Goal: Information Seeking & Learning: Learn about a topic

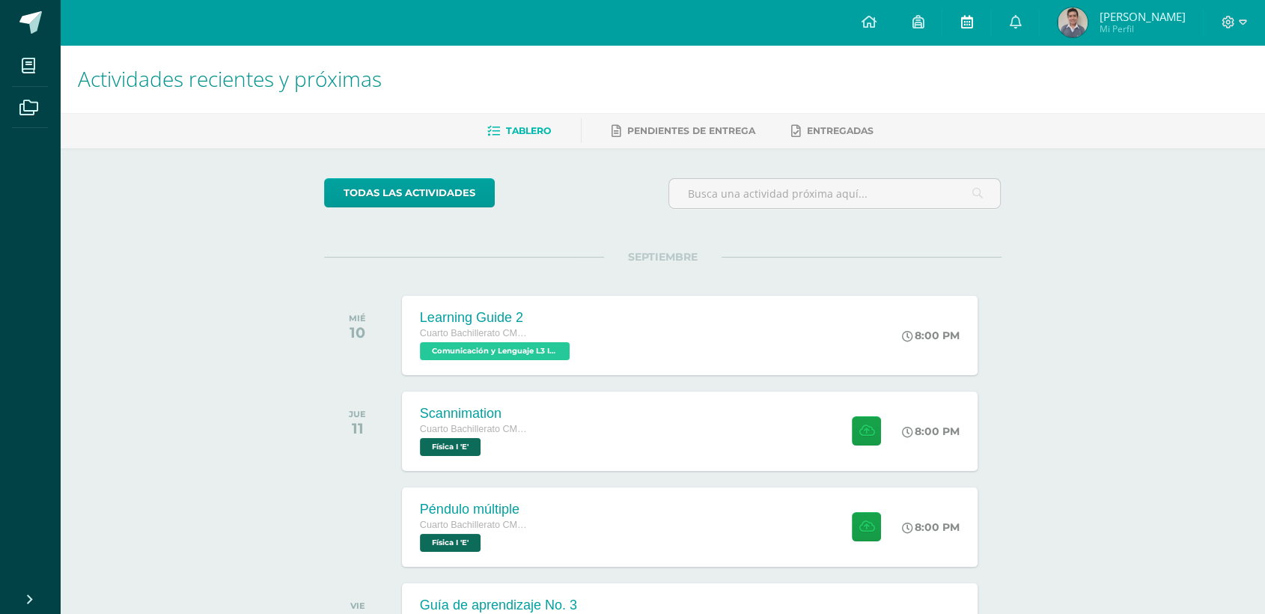
click at [976, 22] on link at bounding box center [966, 22] width 48 height 45
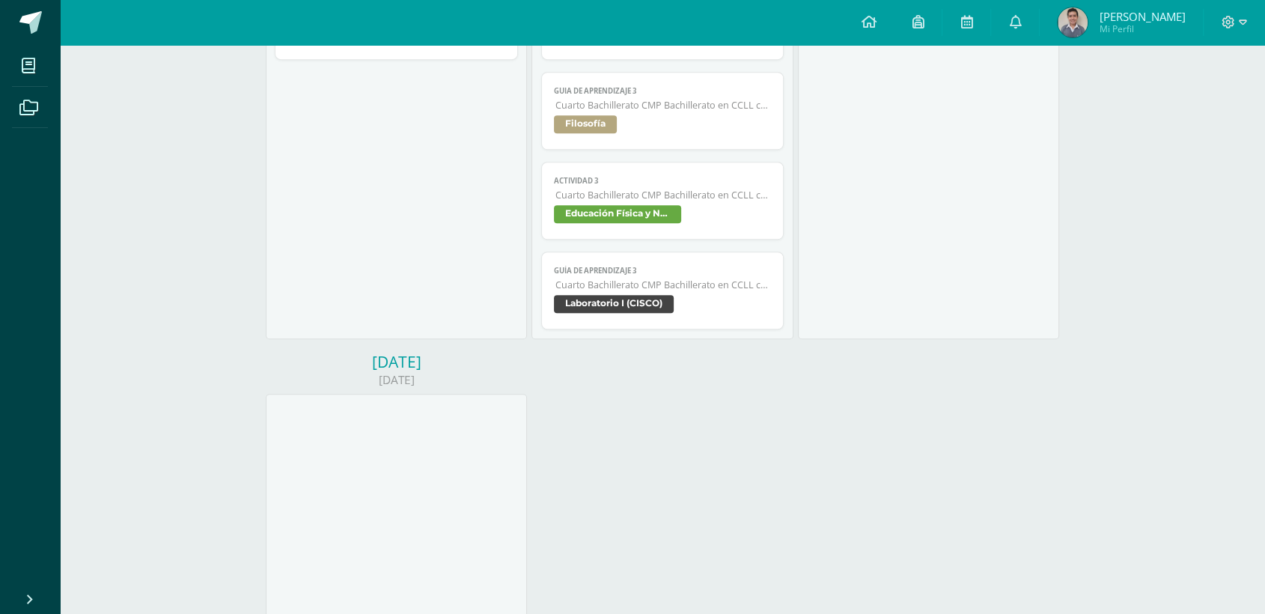
scroll to position [917, 0]
click at [625, 283] on span "Cuarto Bachillerato CMP Bachillerato en CCLL con Orientación en Computación" at bounding box center [663, 284] width 216 height 13
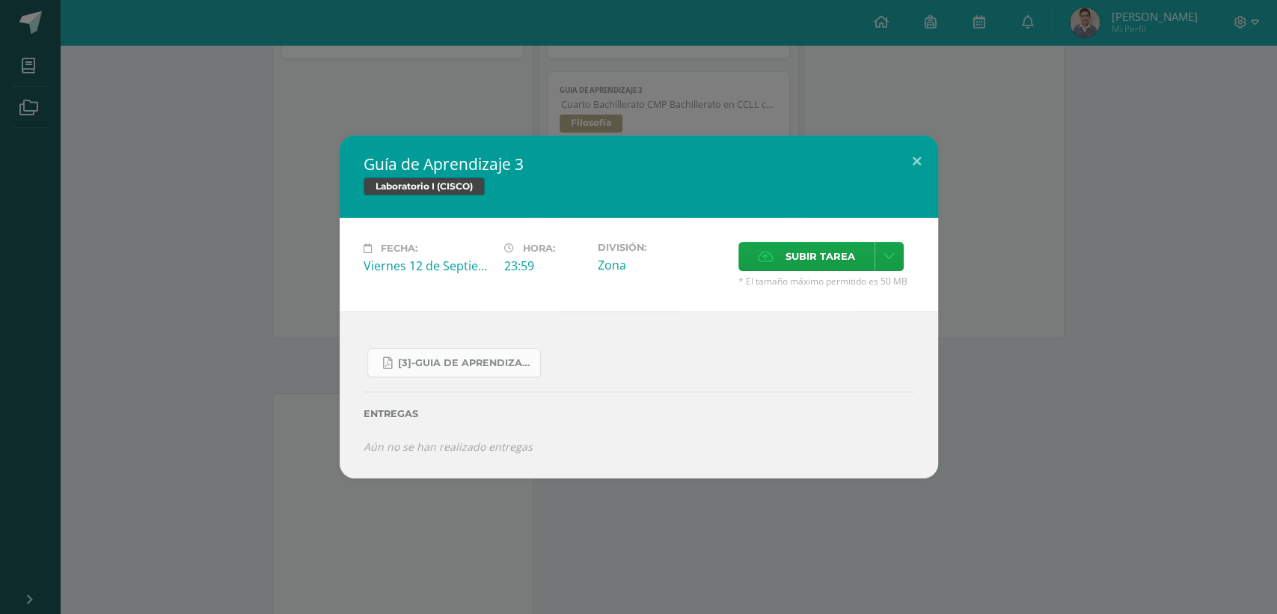
click at [435, 372] on link "[3]-GUIA DE APRENDIZAJE 3 IV BACH CISCO UNIDAD 4.pdf" at bounding box center [454, 362] width 174 height 29
click at [908, 152] on button at bounding box center [917, 160] width 43 height 51
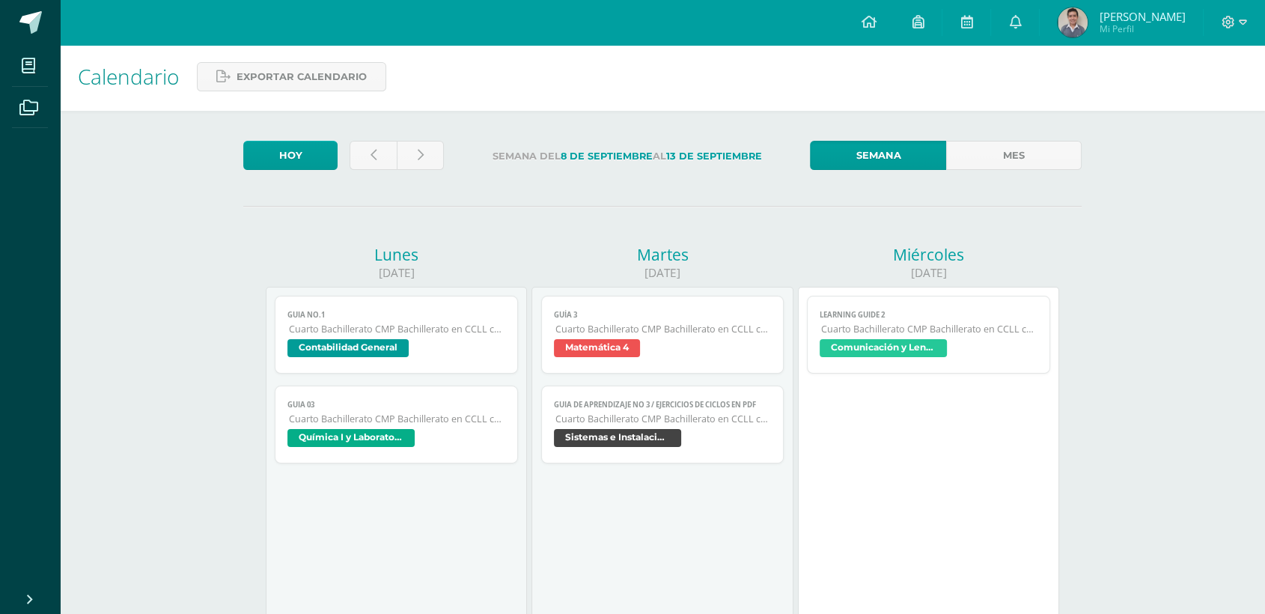
scroll to position [0, 0]
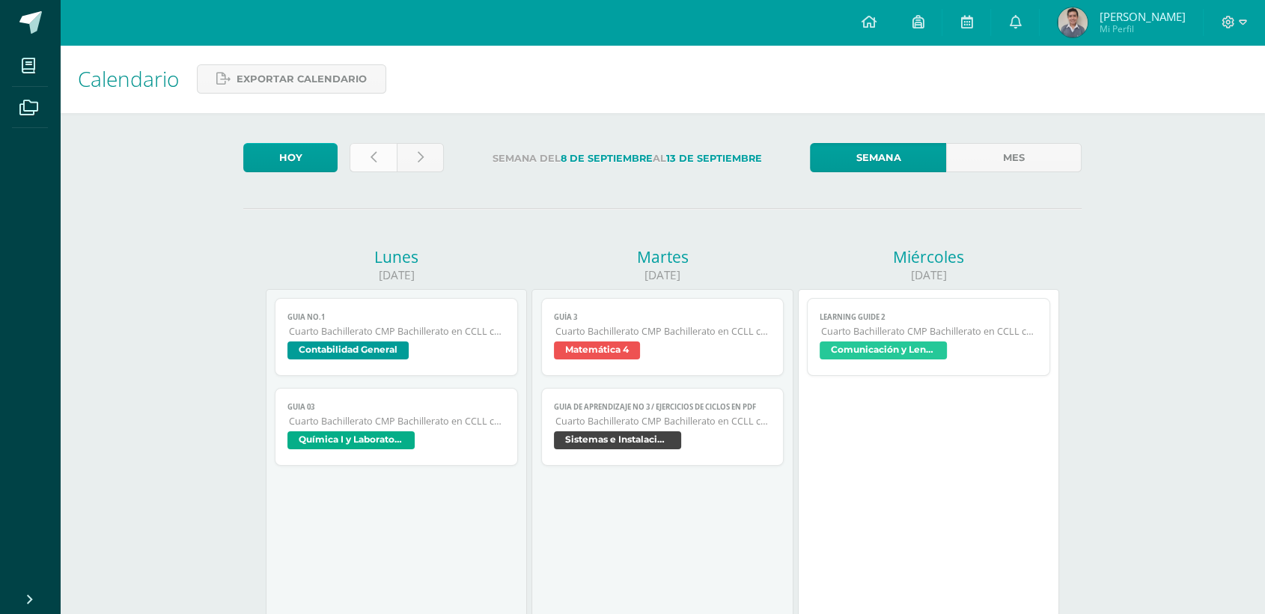
click at [361, 151] on link at bounding box center [372, 157] width 47 height 29
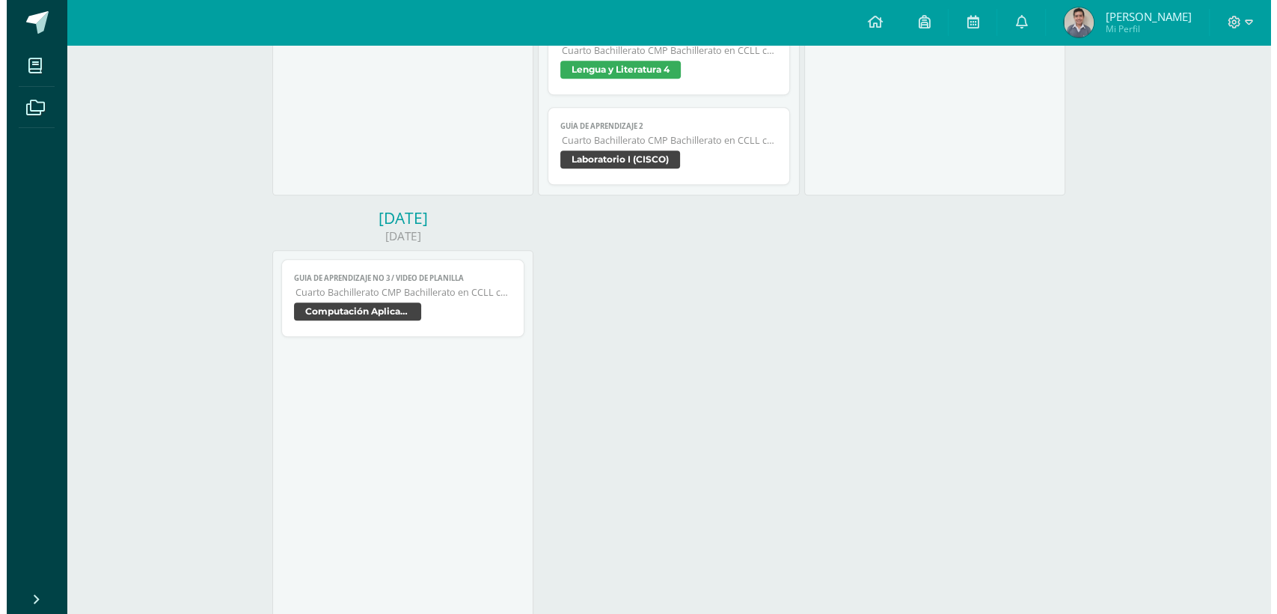
scroll to position [1791, 0]
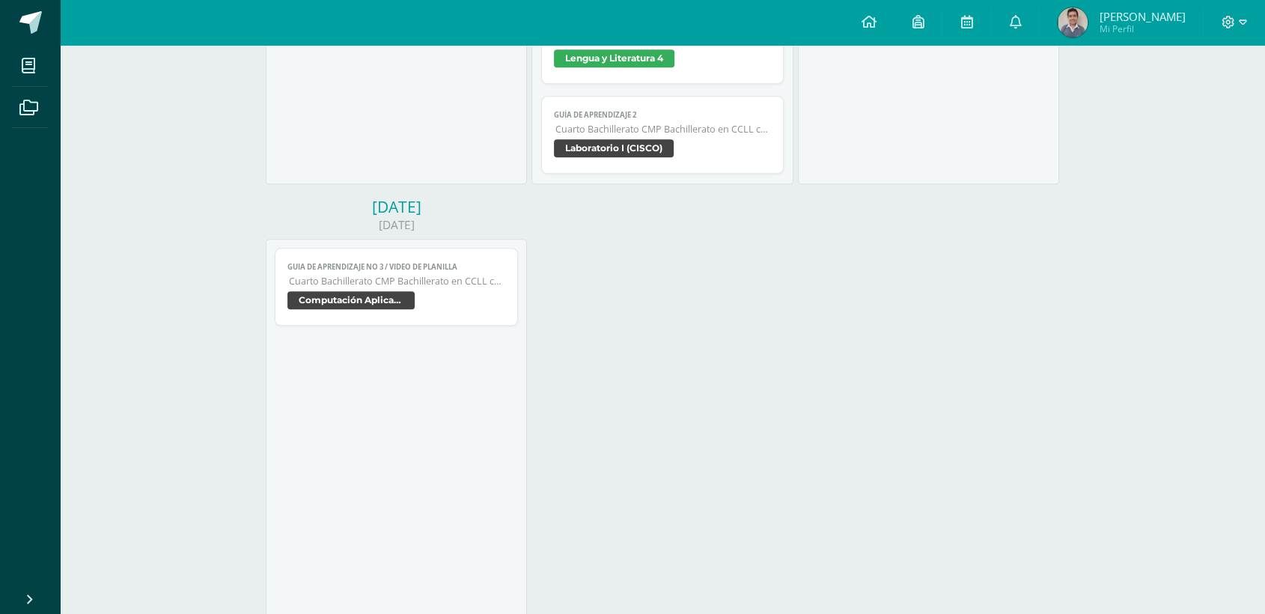
click at [617, 151] on span "Laboratorio I (CISCO)" at bounding box center [614, 148] width 120 height 18
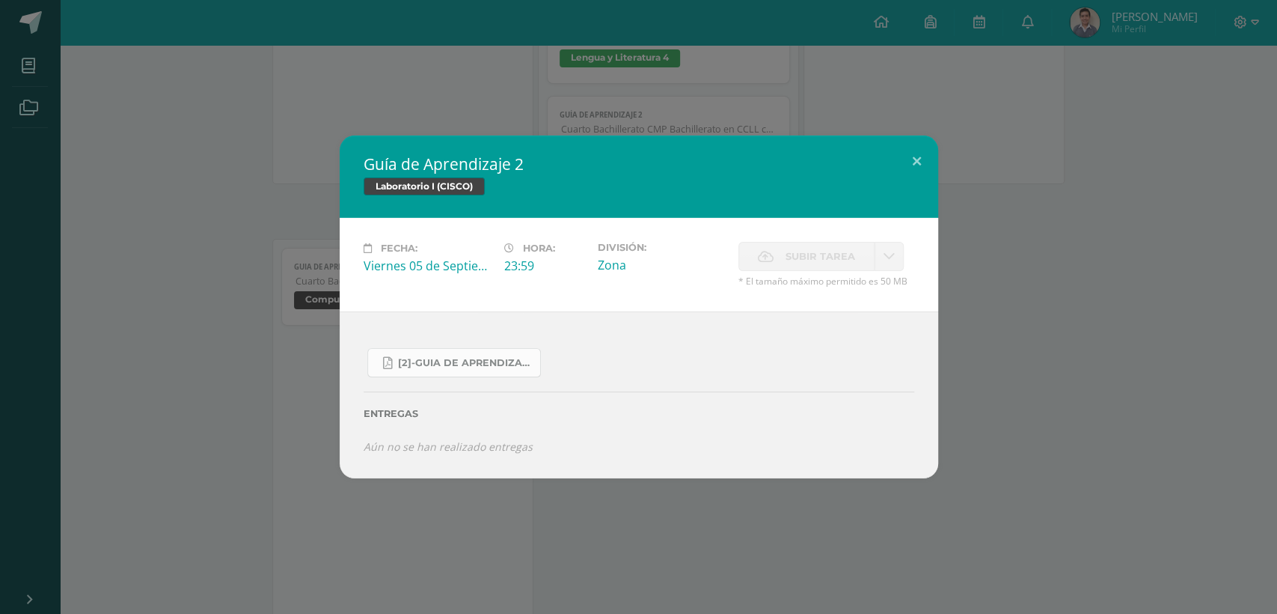
click at [412, 361] on span "[2]-GUIA DE APRENDIZAJE 2 IV [PERSON_NAME] CISCO UNIDAD 4.pdf" at bounding box center [465, 363] width 135 height 12
click at [444, 350] on link "[2]-GUIA DE APRENDIZAJE 2 IV BACH CISCO UNIDAD 4.pdf" at bounding box center [454, 362] width 174 height 29
click at [445, 358] on span "[2]-GUIA DE APRENDIZAJE 2 IV BACH CISCO UNIDAD 4.pdf" at bounding box center [465, 363] width 135 height 12
